Goal: Task Accomplishment & Management: Manage account settings

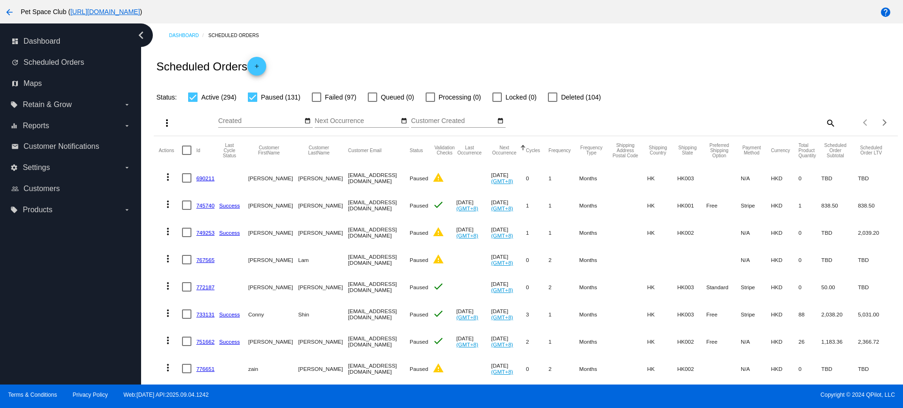
click at [824, 123] on mat-icon "search" at bounding box center [829, 123] width 11 height 15
click at [721, 123] on input "Search" at bounding box center [742, 122] width 185 height 8
paste input "1013494"
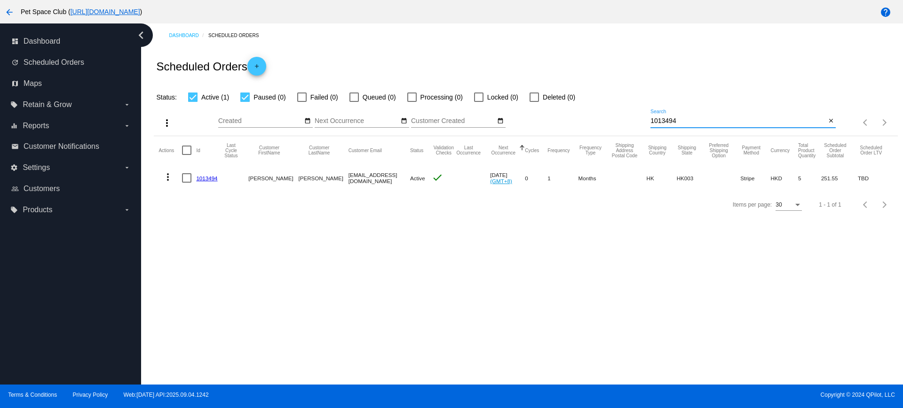
type input "1013494"
drag, startPoint x: 655, startPoint y: 124, endPoint x: 594, endPoint y: 124, distance: 61.1
click at [594, 124] on div "more_vert Sep Jan Feb Mar Apr 1" at bounding box center [525, 119] width 743 height 33
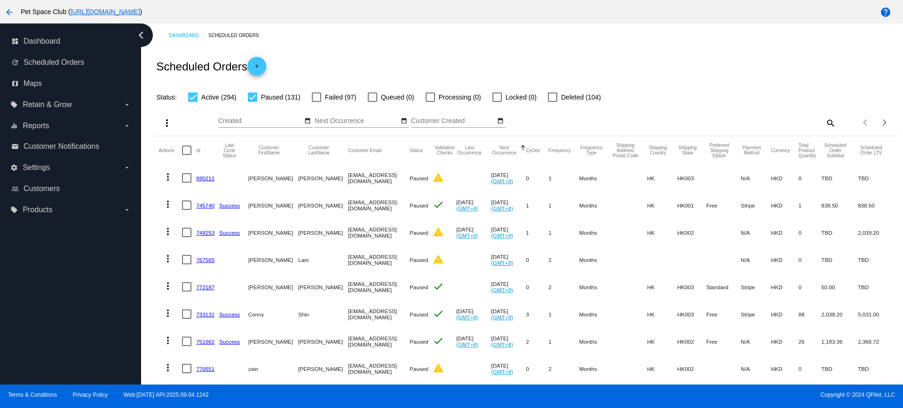
click at [252, 98] on div at bounding box center [252, 97] width 9 height 9
click at [252, 102] on input "Paused (131)" at bounding box center [252, 102] width 0 height 0
checkbox input "false"
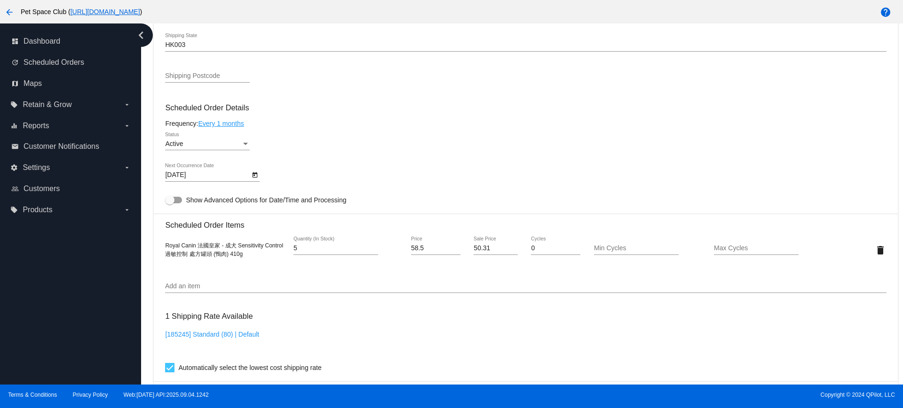
scroll to position [411, 0]
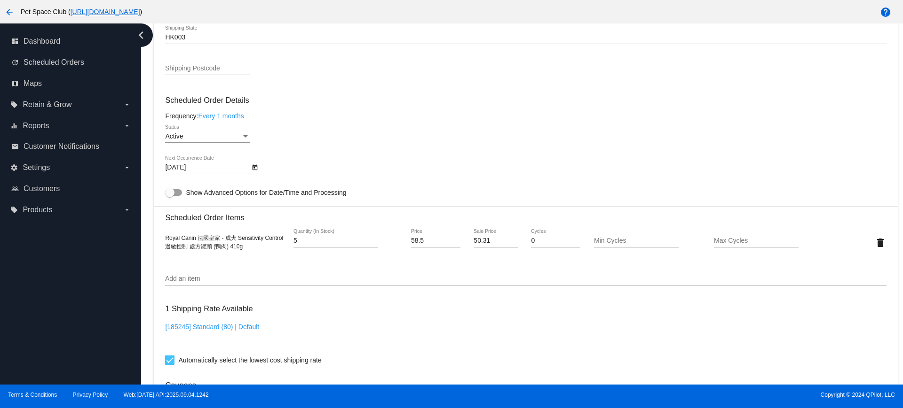
click at [149, 268] on div "Dashboard Scheduled Orders arrow_back Scheduled Order #1013494 Active more_vert…" at bounding box center [526, 151] width 754 height 1078
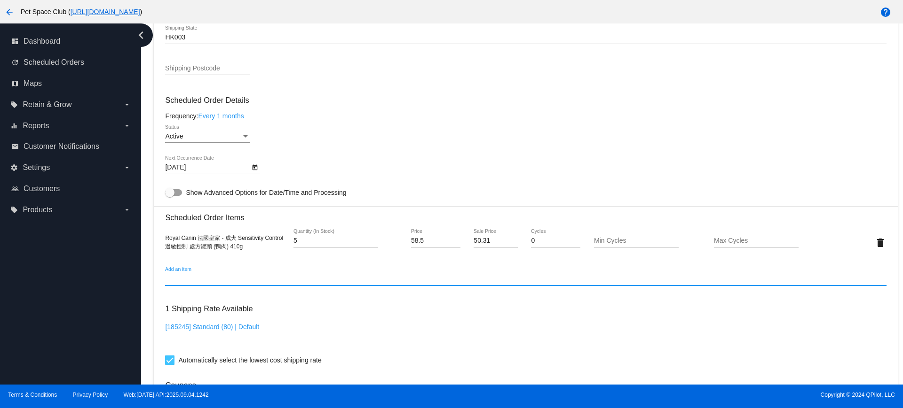
click at [219, 278] on input "Add an item" at bounding box center [525, 279] width 721 height 8
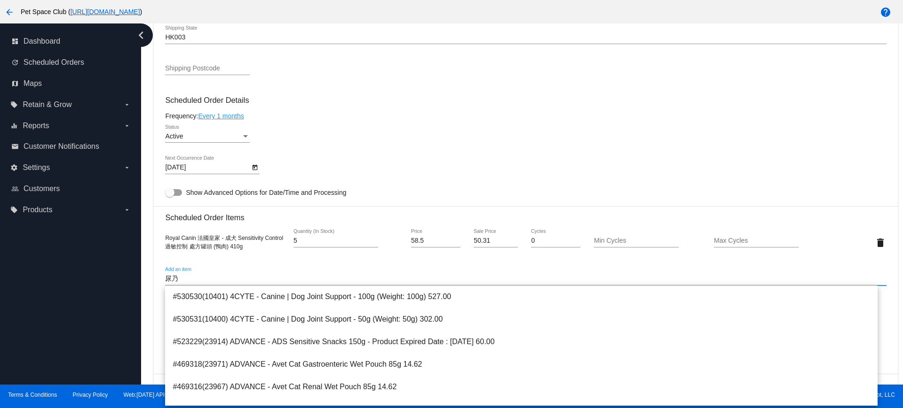
type input "尿"
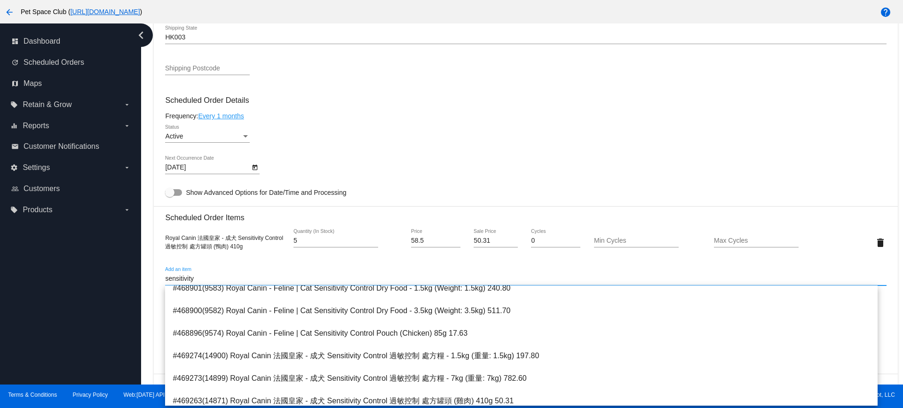
scroll to position [118, 0]
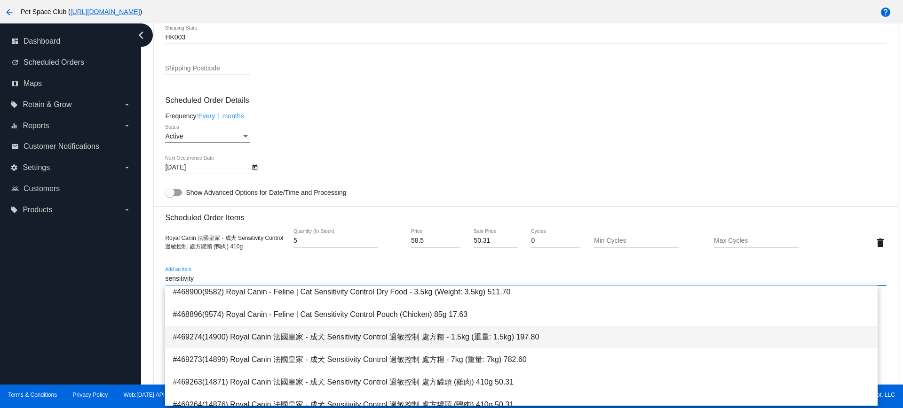
type input "sensitivity"
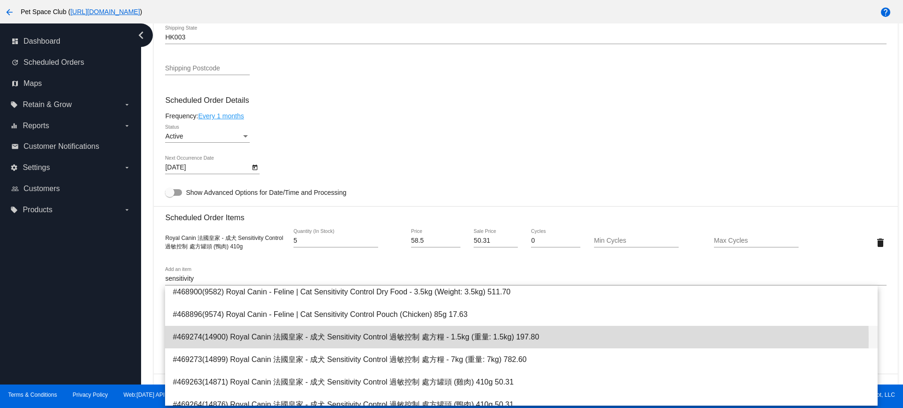
click at [320, 340] on span "#469274(14900) Royal Canin 法國皇家 - 成犬 Sensitivity Control 過敏控制 處方糧 - 1.5kg (重量: …" at bounding box center [521, 337] width 697 height 23
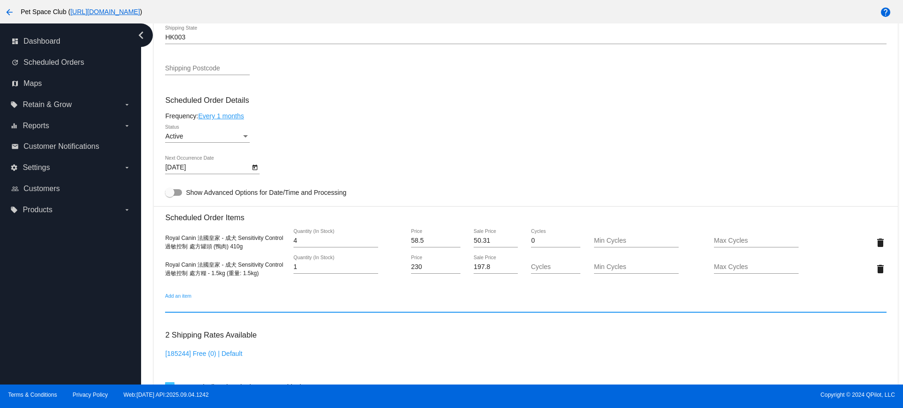
type input "4"
click at [375, 244] on input "4" at bounding box center [335, 241] width 85 height 8
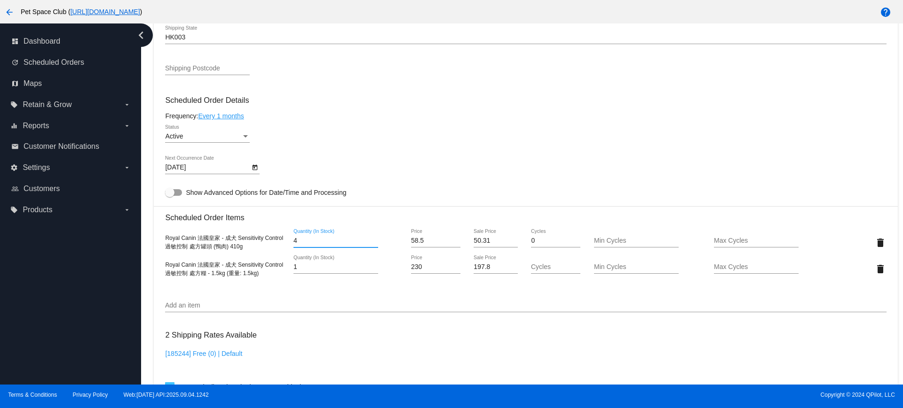
click at [353, 299] on div "Add an item" at bounding box center [525, 303] width 721 height 18
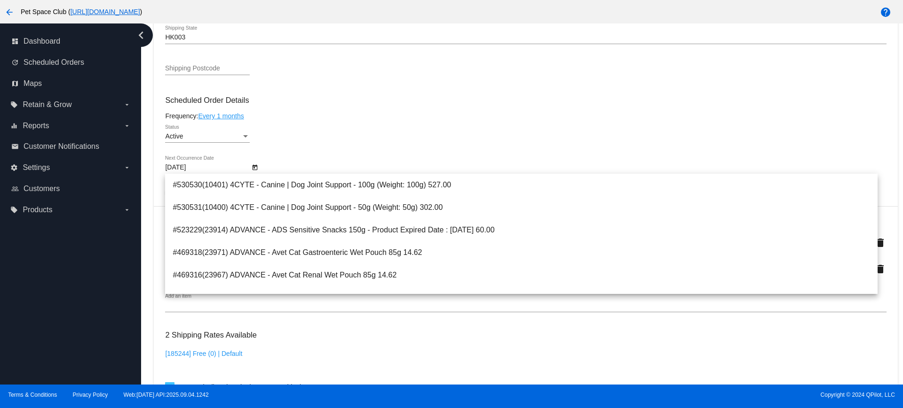
click at [545, 144] on div "Active Status" at bounding box center [525, 138] width 721 height 27
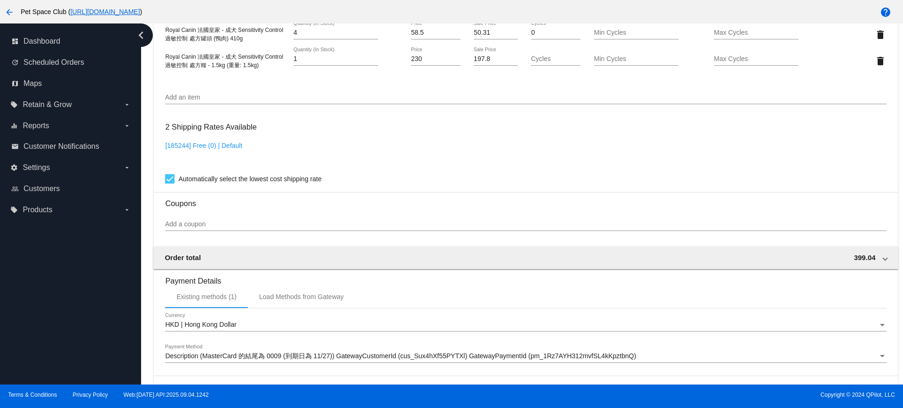
scroll to position [646, 0]
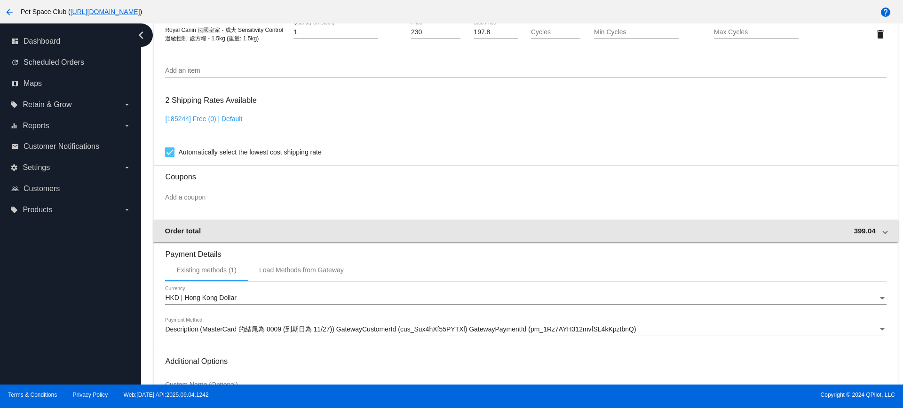
click at [869, 233] on div "Order total 399.04" at bounding box center [524, 231] width 718 height 8
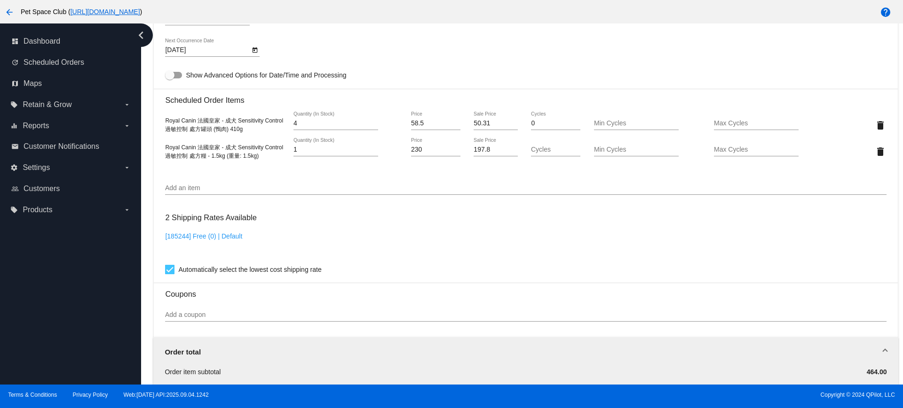
scroll to position [588, 0]
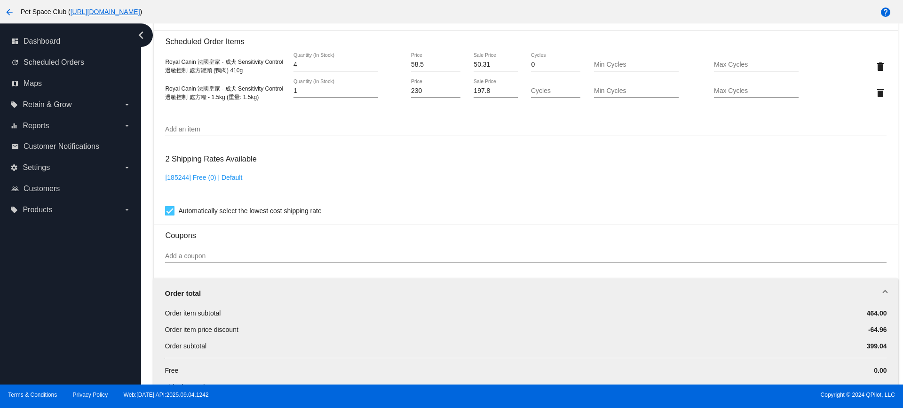
click at [509, 202] on div "2 Shipping Rates Available [185244] Free (0) | Default Automatically select the…" at bounding box center [525, 183] width 721 height 68
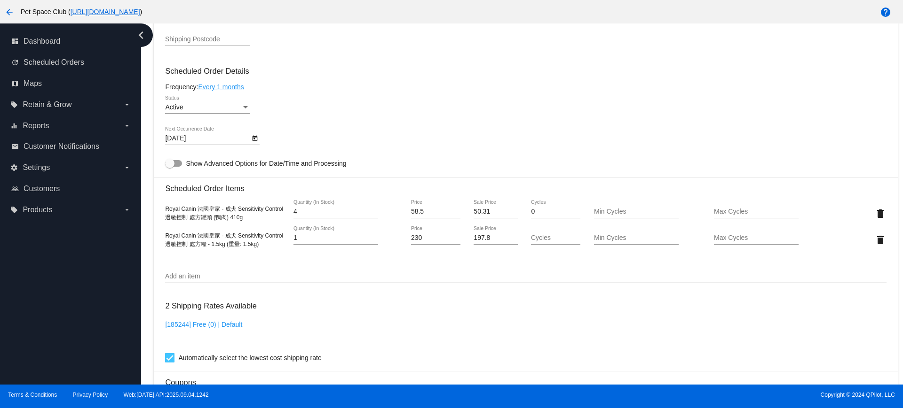
scroll to position [411, 0]
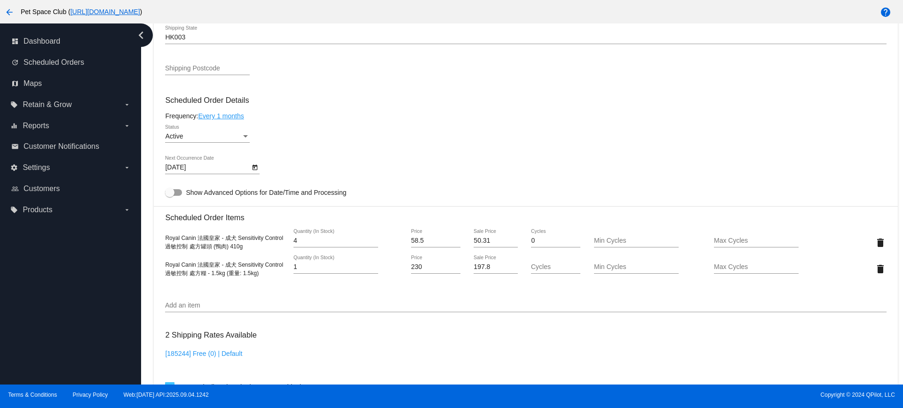
click at [142, 158] on div "Dashboard Scheduled Orders arrow_back Scheduled Order #1013494 Active more_vert…" at bounding box center [522, 204] width 762 height 361
click at [256, 168] on icon "Open calendar" at bounding box center [254, 167] width 7 height 11
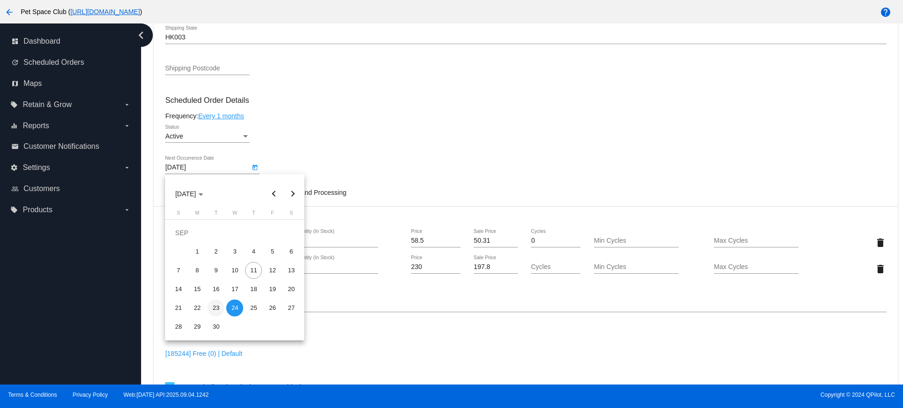
click at [218, 308] on div "23" at bounding box center [215, 308] width 17 height 17
type input "9/23/2025"
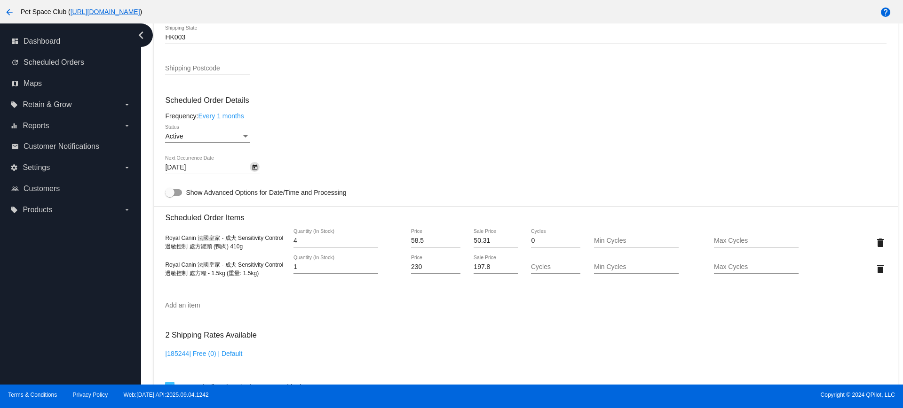
click at [360, 302] on input "Add an item" at bounding box center [525, 306] width 721 height 8
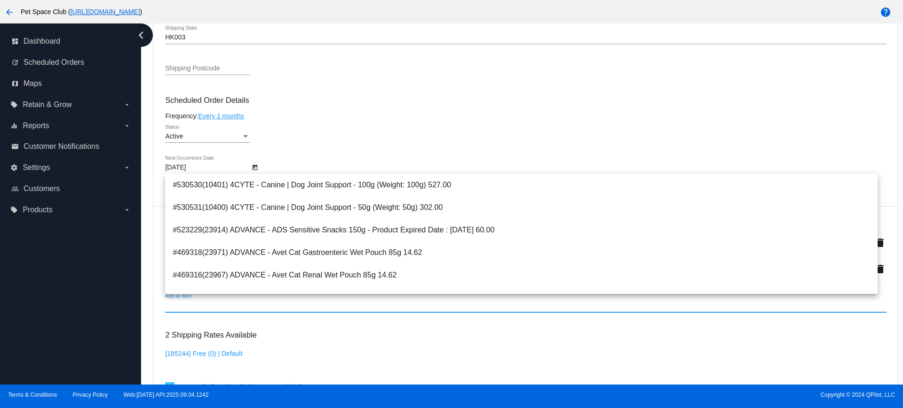
click at [463, 96] on h3 "Scheduled Order Details" at bounding box center [525, 100] width 721 height 9
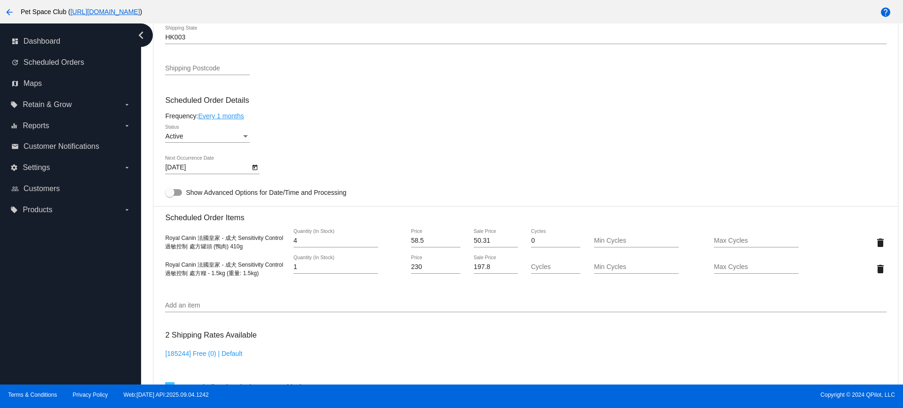
click at [143, 170] on div "Dashboard Scheduled Orders arrow_back Scheduled Order #1013494 Active more_vert…" at bounding box center [522, 204] width 762 height 361
drag, startPoint x: 149, startPoint y: 256, endPoint x: 162, endPoint y: 262, distance: 14.1
click at [149, 256] on div "Dashboard Scheduled Orders arrow_back Scheduled Order #1013494 Active more_vert…" at bounding box center [526, 238] width 754 height 1252
drag, startPoint x: 166, startPoint y: 264, endPoint x: 265, endPoint y: 274, distance: 99.2
click at [265, 274] on div "Royal Canin 法國皇家 - 成犬 Sensitivity Control 過敏控制 處方糧 - 1.5kg (重量: 1.5kg)" at bounding box center [225, 269] width 120 height 17
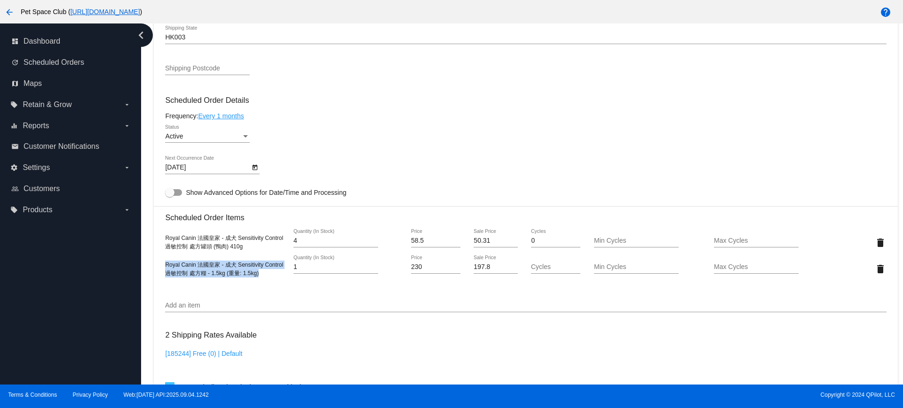
copy span "Royal Canin 法國皇家 - 成犬 Sensitivity Control 過敏控制 處方糧 - 1.5kg (重量: 1.5kg)"
drag, startPoint x: 143, startPoint y: 247, endPoint x: 151, endPoint y: 243, distance: 8.2
click at [143, 247] on div "Dashboard Scheduled Orders arrow_back Scheduled Order #1013494 Active more_vert…" at bounding box center [522, 204] width 762 height 361
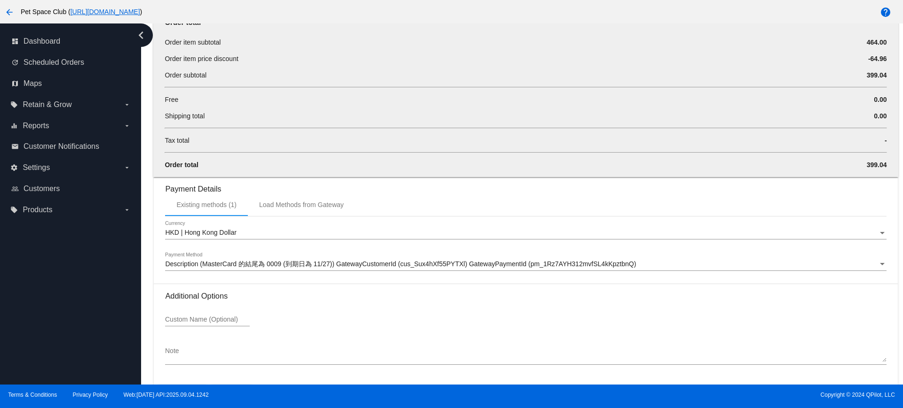
scroll to position [891, 0]
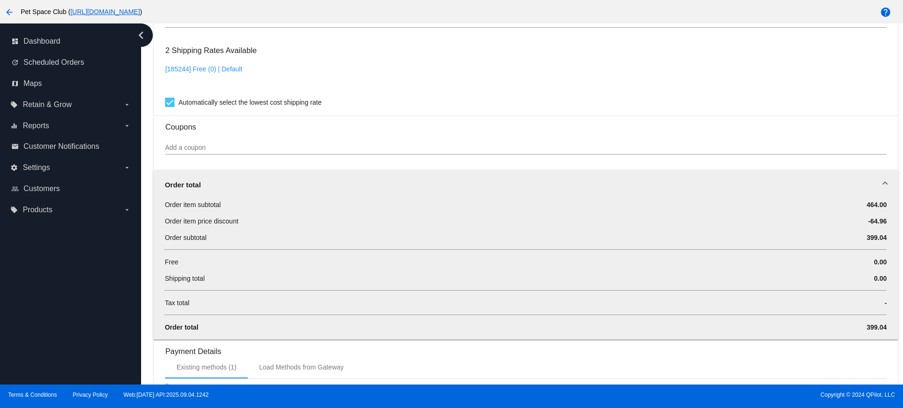
scroll to position [715, 0]
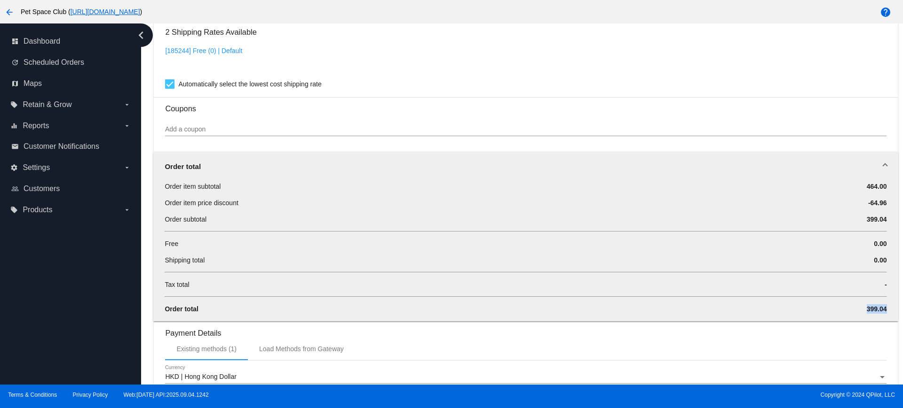
drag, startPoint x: 856, startPoint y: 309, endPoint x: 878, endPoint y: 306, distance: 21.9
click at [878, 306] on div "Order item subtotal 464.00 Order item price discount -64.96 Order subtotal 399.…" at bounding box center [525, 252] width 744 height 140
copy span "399.04"
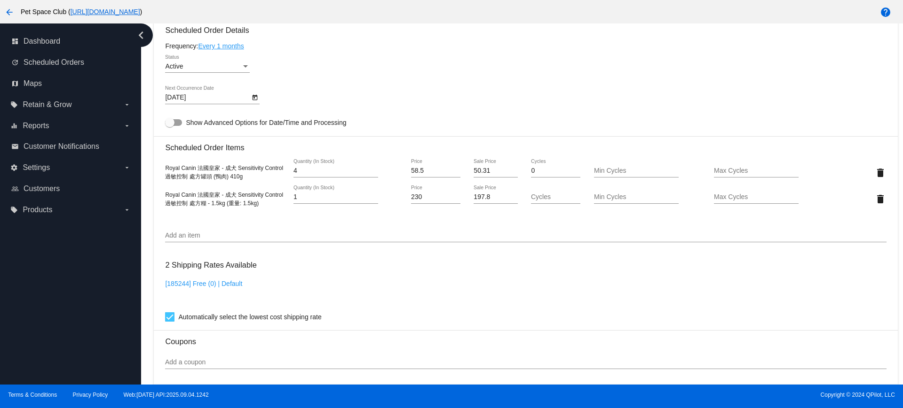
scroll to position [479, 0]
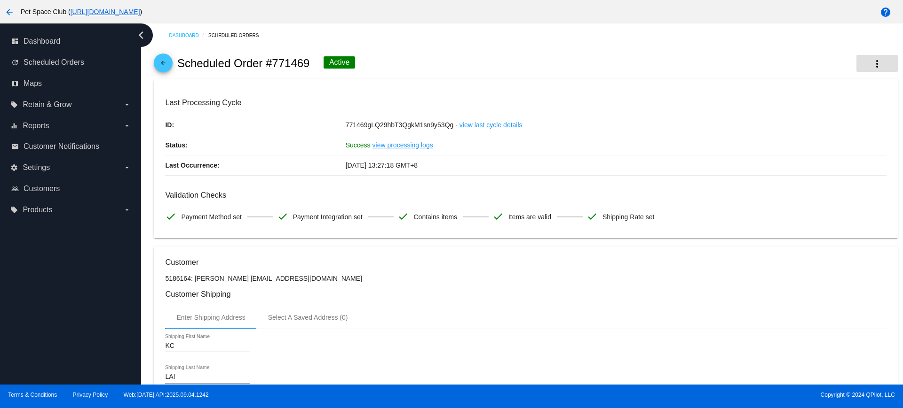
click at [871, 63] on mat-icon "more_vert" at bounding box center [876, 63] width 11 height 11
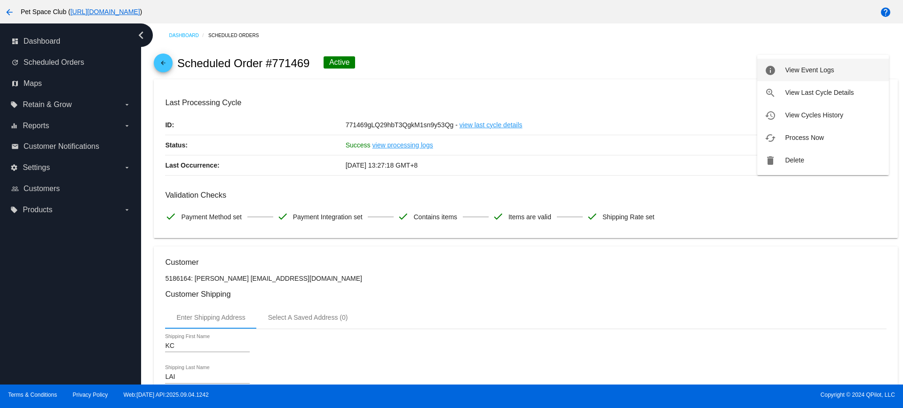
click at [829, 71] on span "View Event Logs" at bounding box center [809, 70] width 49 height 8
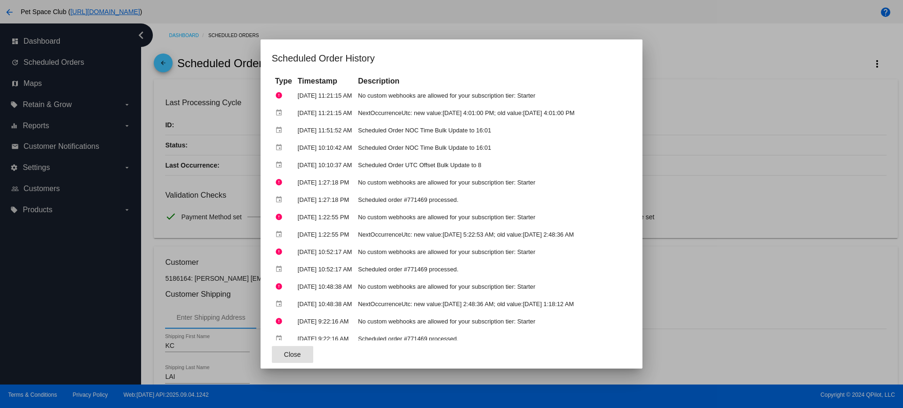
click at [679, 96] on div at bounding box center [451, 204] width 903 height 408
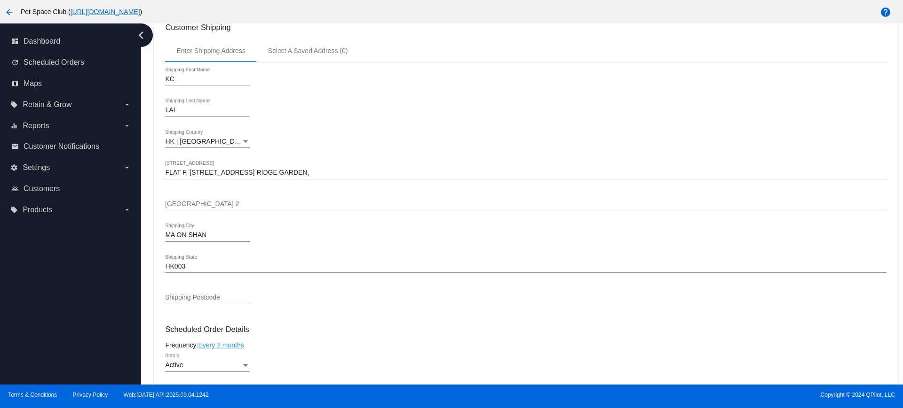
scroll to position [353, 0]
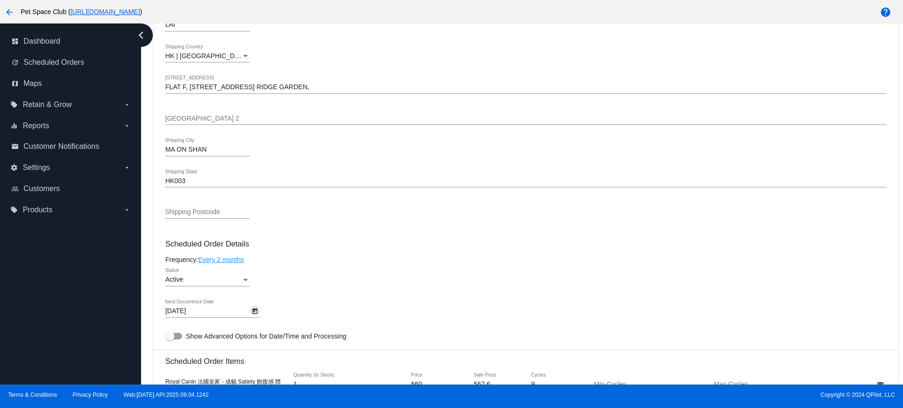
click at [251, 311] on icon "Open calendar" at bounding box center [254, 311] width 7 height 11
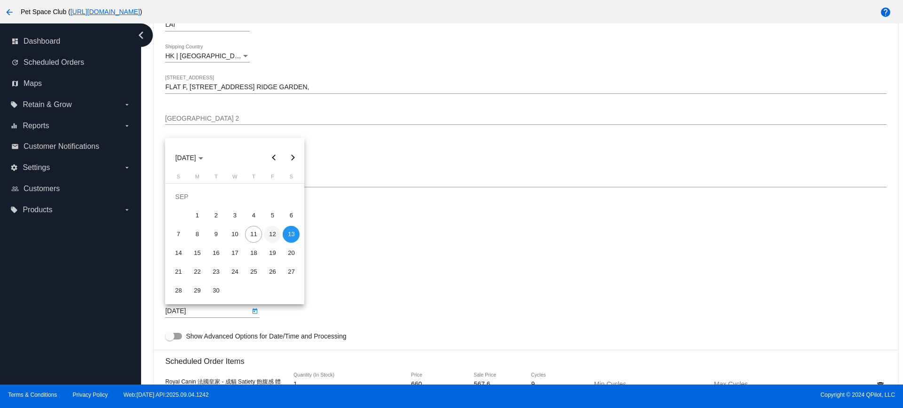
click at [264, 233] on div "12" at bounding box center [272, 234] width 17 height 17
type input "9/12/2025"
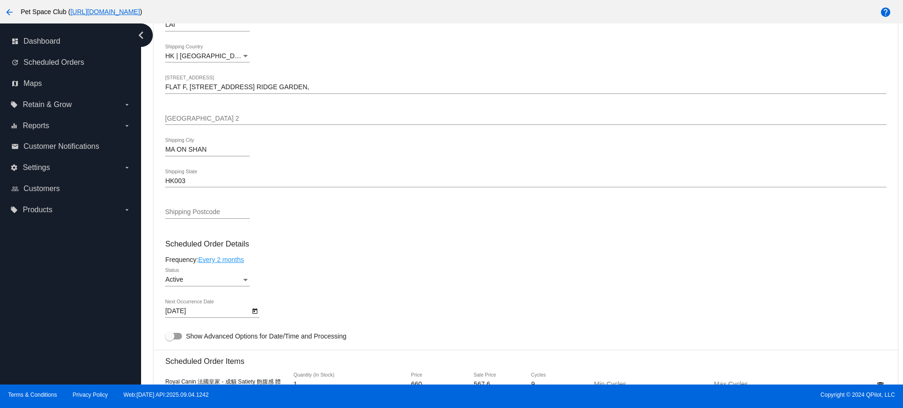
click at [311, 241] on h3 "Scheduled Order Details" at bounding box center [525, 244] width 721 height 9
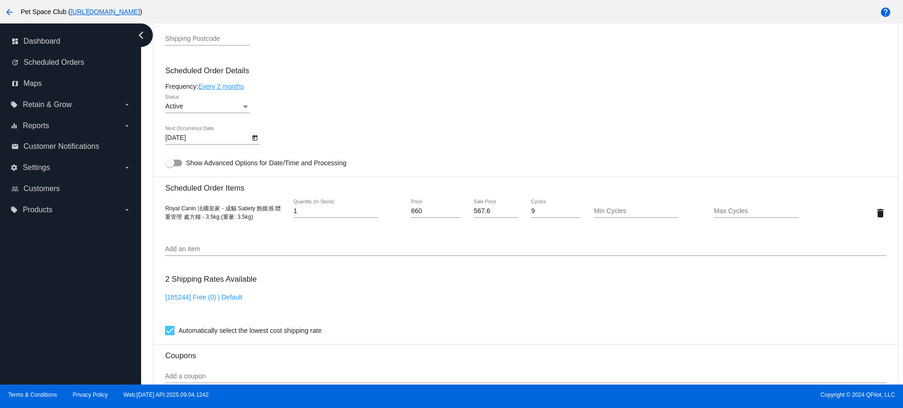
scroll to position [529, 0]
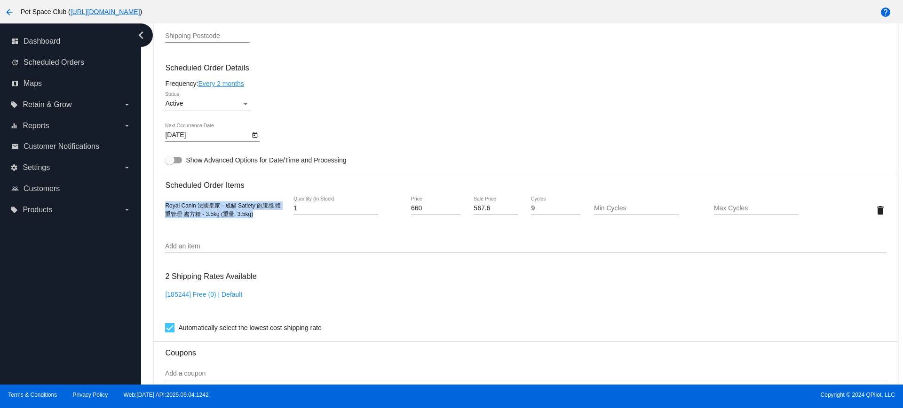
drag, startPoint x: 248, startPoint y: 216, endPoint x: 162, endPoint y: 205, distance: 87.2
click at [162, 205] on mat-card "Customer 5186164: KC LAI im.ray@hotmail.com Customer Shipping Enter Shipping Ad…" at bounding box center [525, 188] width 743 height 940
copy span "Royal Canin 法國皇家 - 成貓 Satiety 飽腹感 體重管理 處方糧 - 3.5kg (重量: 3.5kg)"
click at [297, 242] on div "Add an item" at bounding box center [525, 244] width 721 height 18
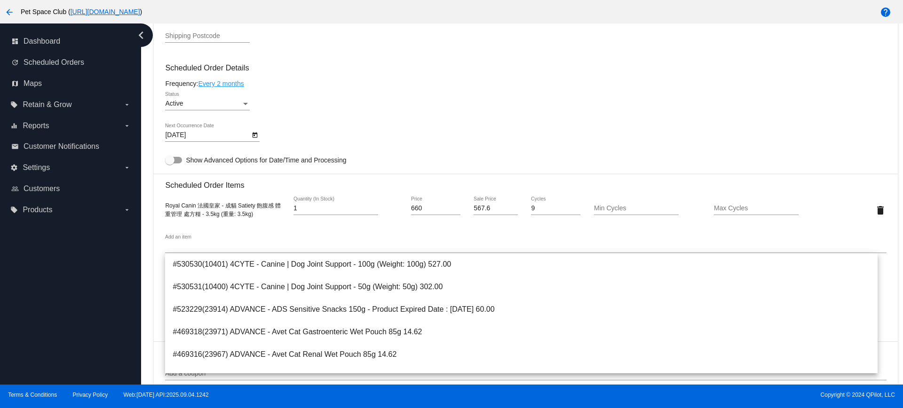
click at [147, 182] on div "Dashboard Scheduled Orders arrow_back Scheduled Order #771469 Active more_vert …" at bounding box center [522, 204] width 762 height 361
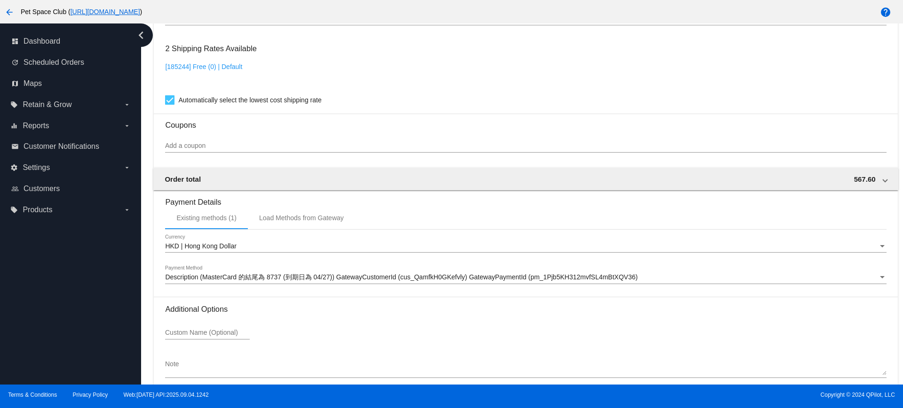
scroll to position [802, 0]
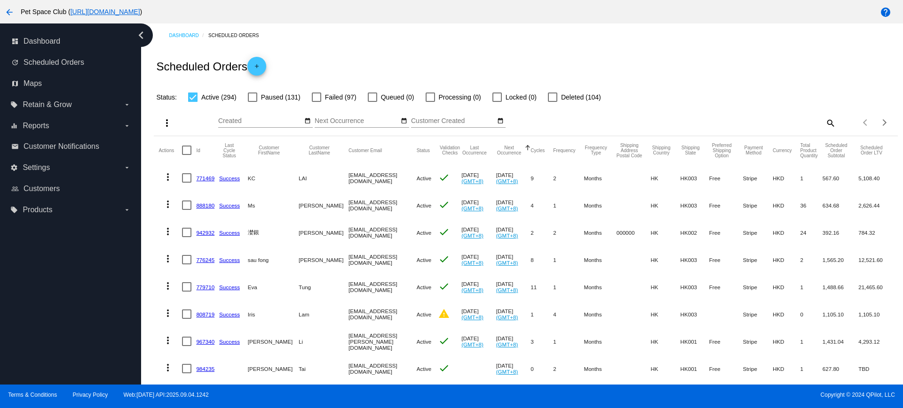
drag, startPoint x: 152, startPoint y: 173, endPoint x: 184, endPoint y: 180, distance: 32.7
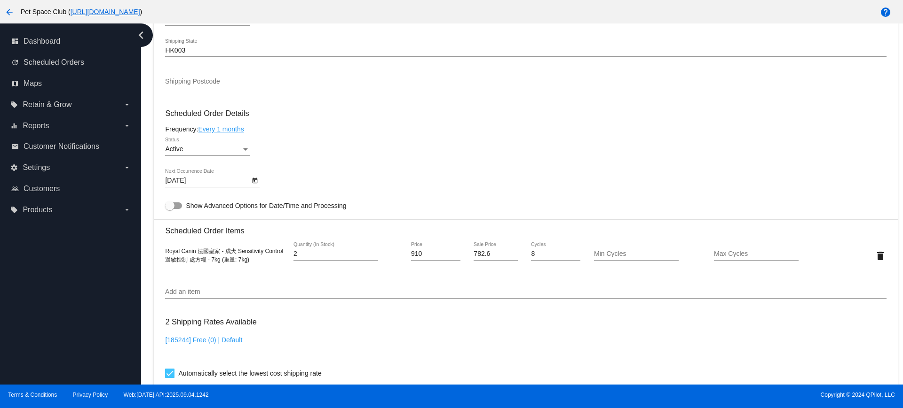
scroll to position [411, 0]
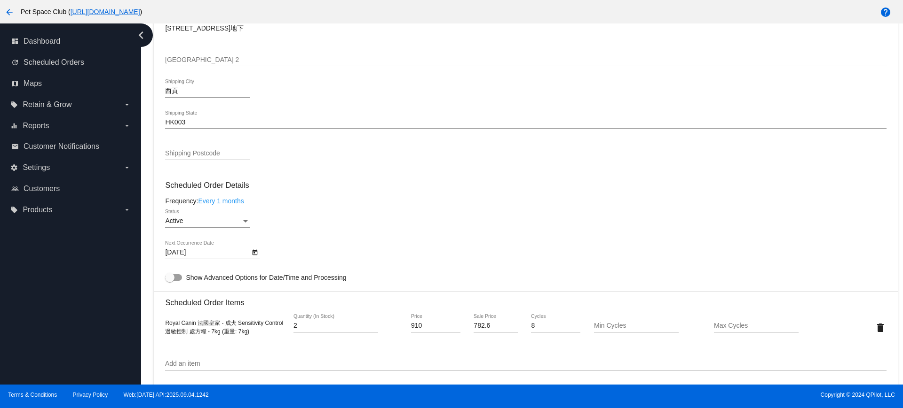
click at [793, 176] on mat-card-content "Customer 5224706: [PERSON_NAME] [PERSON_NAME][EMAIL_ADDRESS][DOMAIN_NAME] Custo…" at bounding box center [525, 290] width 721 height 886
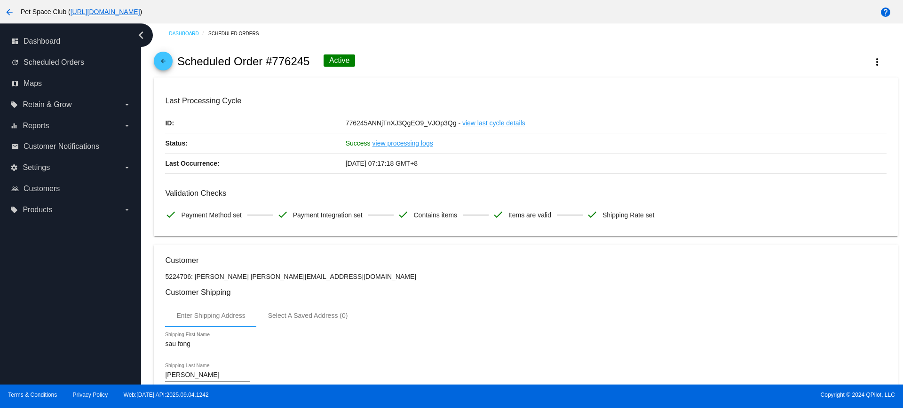
scroll to position [0, 0]
click at [873, 63] on button "more_vert" at bounding box center [876, 63] width 41 height 17
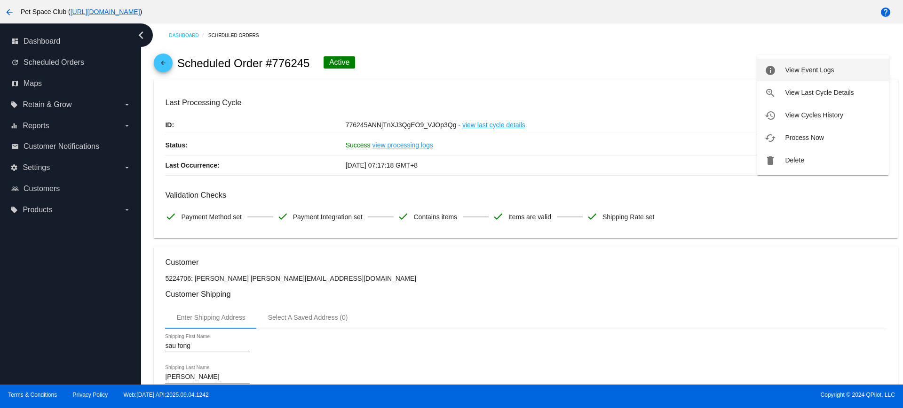
click at [814, 66] on span "View Event Logs" at bounding box center [809, 70] width 49 height 8
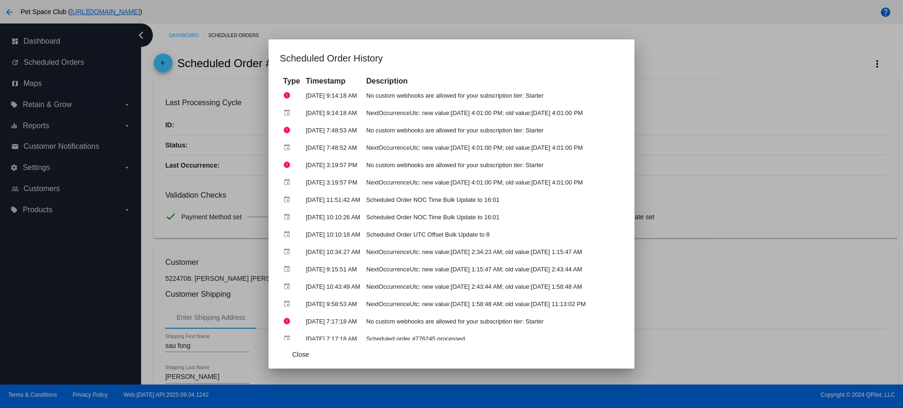
click at [146, 181] on div at bounding box center [451, 204] width 903 height 408
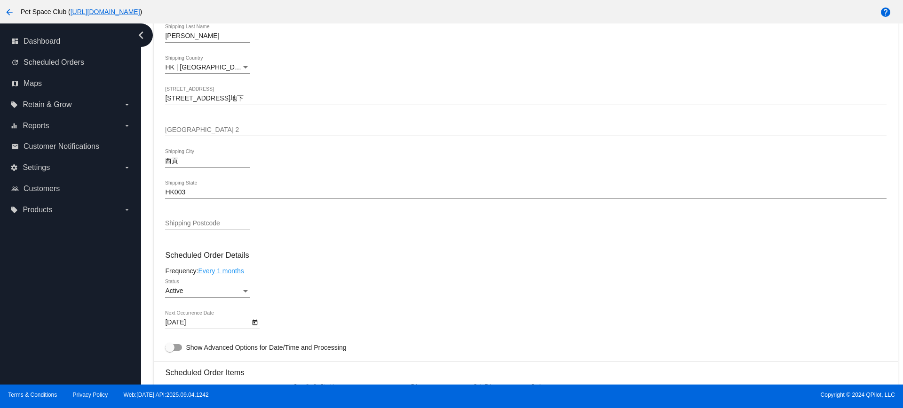
scroll to position [411, 0]
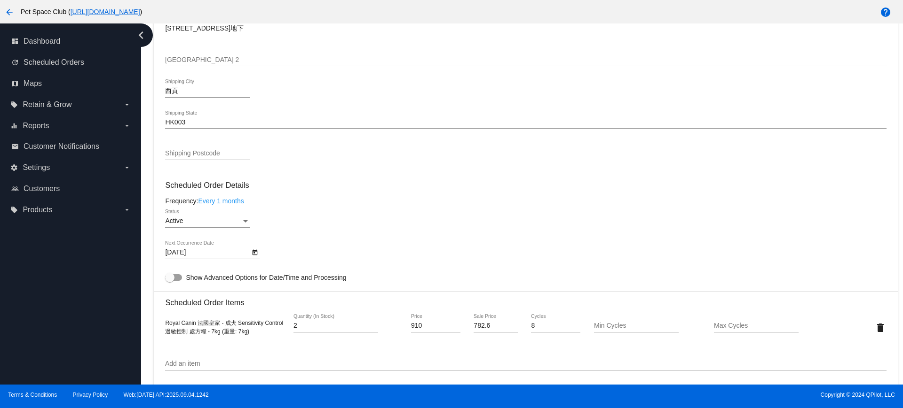
click at [256, 253] on icon "Open calendar" at bounding box center [254, 252] width 7 height 11
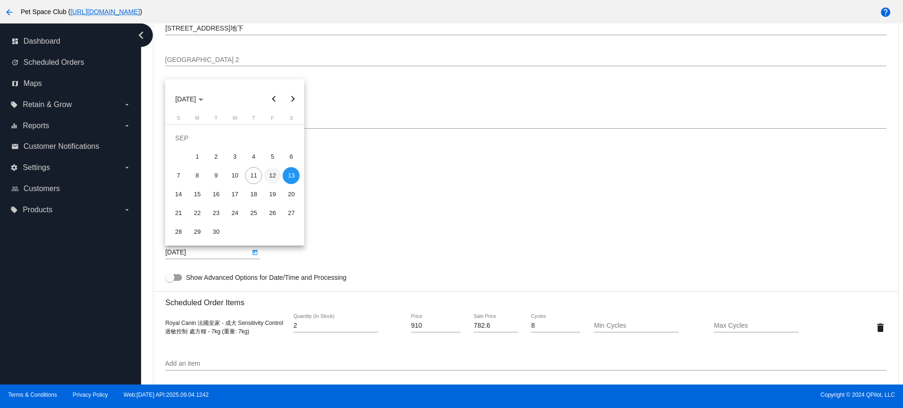
click at [271, 175] on div "12" at bounding box center [272, 175] width 17 height 17
type input "9/12/2025"
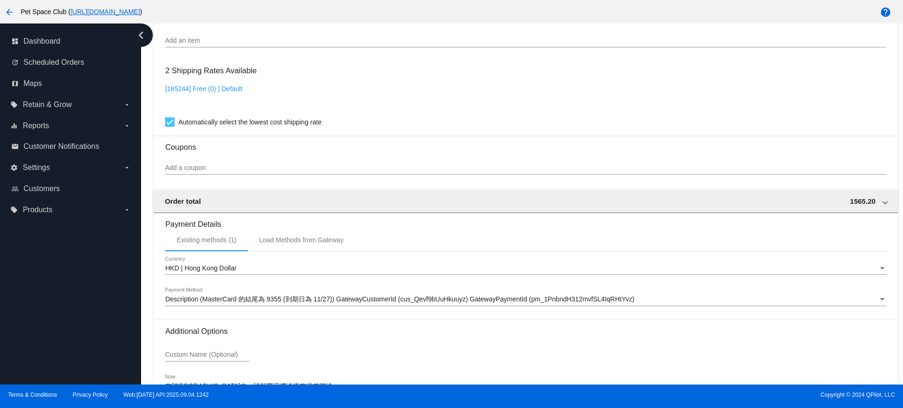
scroll to position [802, 0]
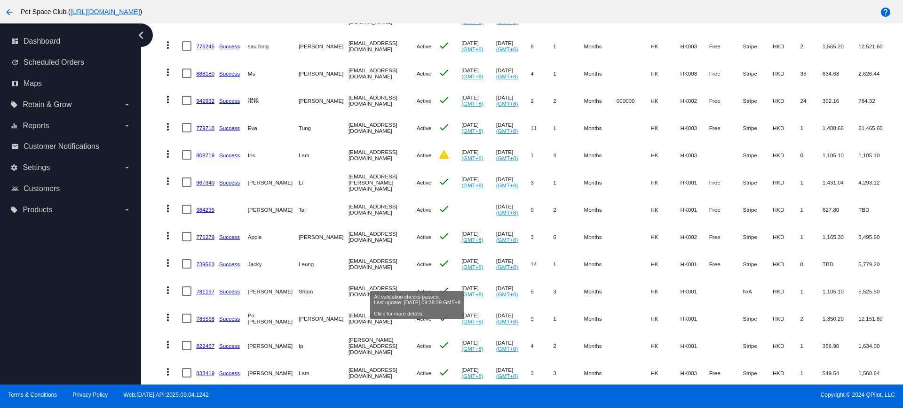
scroll to position [176, 0]
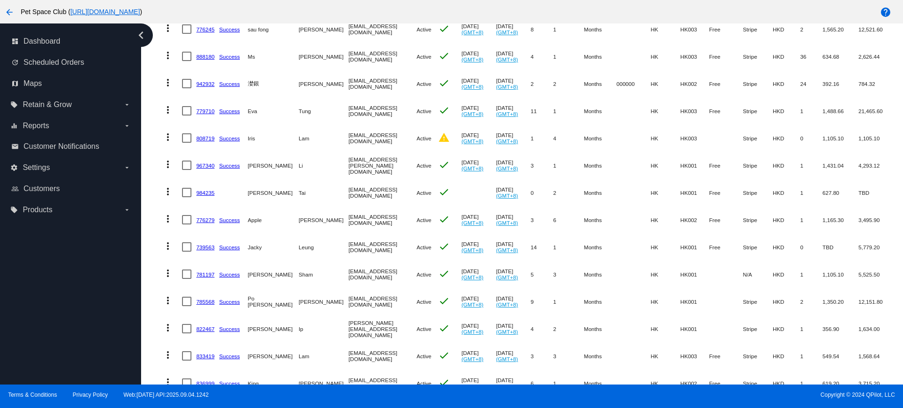
click at [148, 250] on div "Dashboard Scheduled Orders Scheduled Orders add Status: Active (294) Paused (13…" at bounding box center [522, 204] width 762 height 361
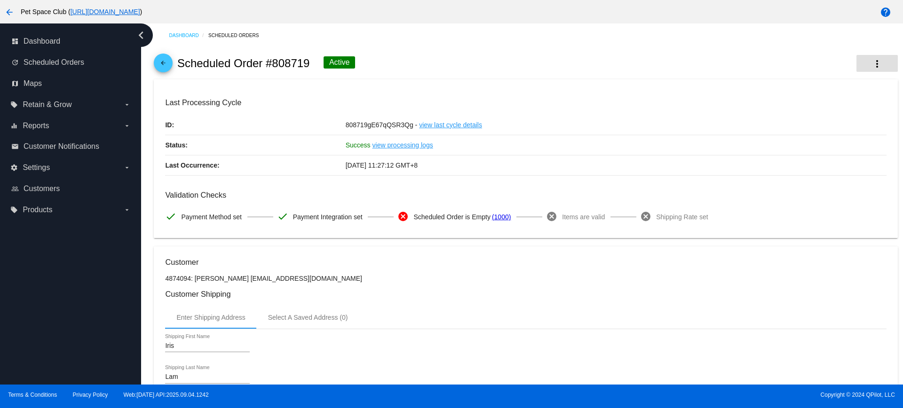
click at [872, 64] on mat-icon "more_vert" at bounding box center [876, 63] width 11 height 11
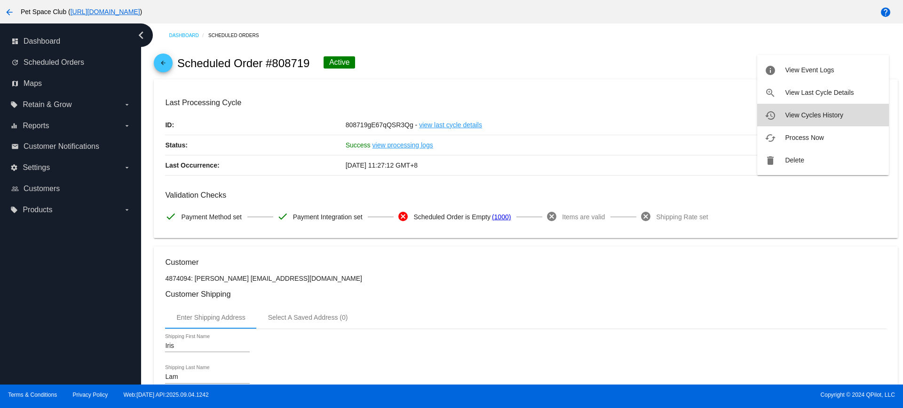
click at [806, 118] on span "View Cycles History" at bounding box center [814, 115] width 58 height 8
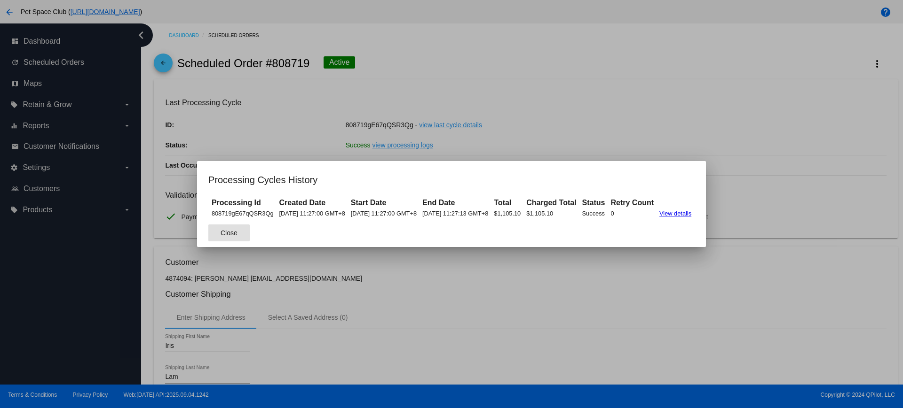
click at [222, 235] on button "Close" at bounding box center [228, 233] width 41 height 17
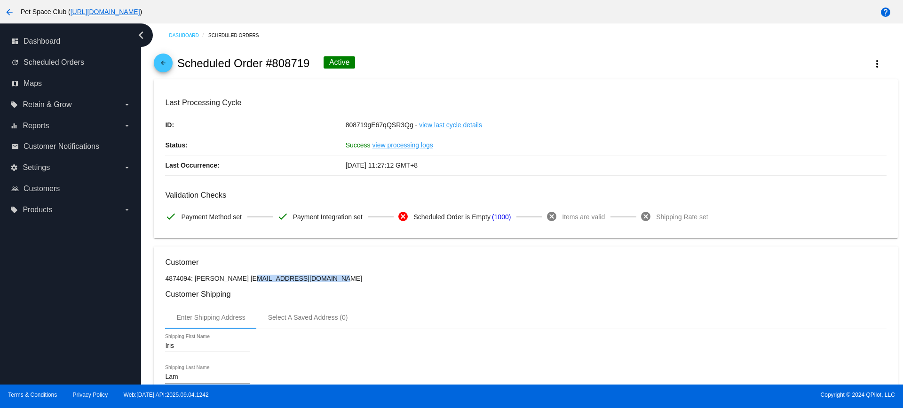
drag, startPoint x: 304, startPoint y: 281, endPoint x: 220, endPoint y: 282, distance: 84.6
copy p "[EMAIL_ADDRESS][DOMAIN_NAME]"
drag, startPoint x: 312, startPoint y: 63, endPoint x: 267, endPoint y: 60, distance: 44.7
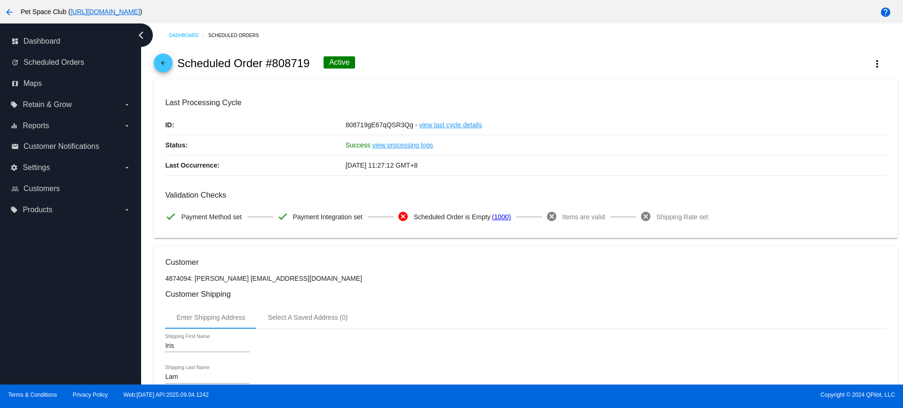
click at [267, 60] on div "arrow_back Scheduled Order #808719 Active more_vert" at bounding box center [525, 63] width 743 height 32
copy h2 "#808719"
click at [477, 60] on div "arrow_back Scheduled Order #808719 Active more_vert" at bounding box center [525, 63] width 743 height 32
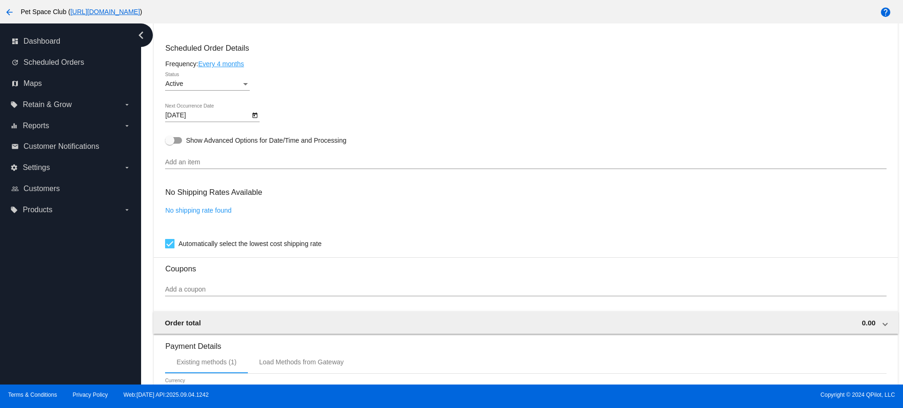
scroll to position [529, 0]
